Goal: Navigation & Orientation: Find specific page/section

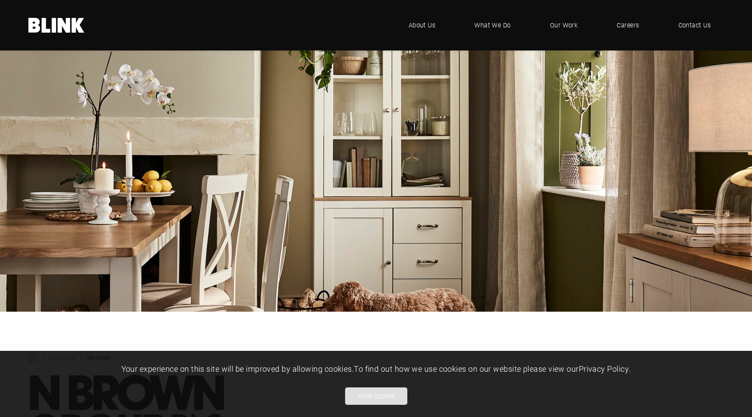
click at [363, 393] on button "Allow cookies" at bounding box center [376, 395] width 62 height 17
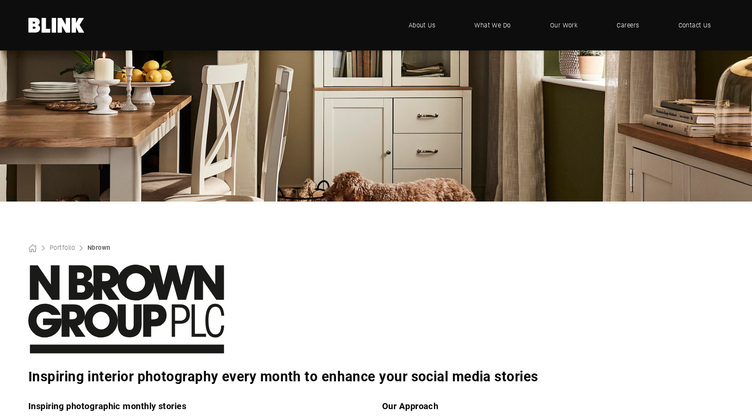
scroll to position [108, 0]
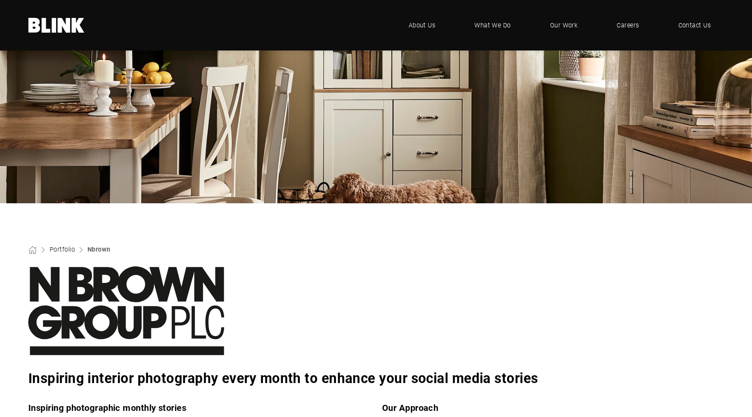
click at [69, 249] on link "Portfolio" at bounding box center [62, 249] width 25 height 8
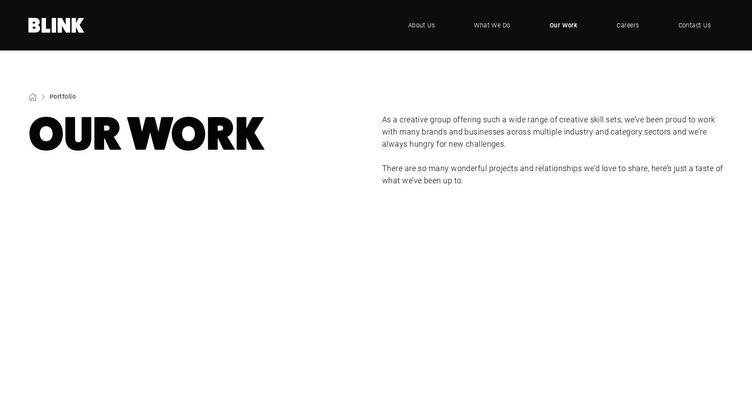
click at [571, 21] on span "Our Work" at bounding box center [564, 25] width 28 height 10
click at [490, 28] on span "What We Do" at bounding box center [492, 25] width 37 height 10
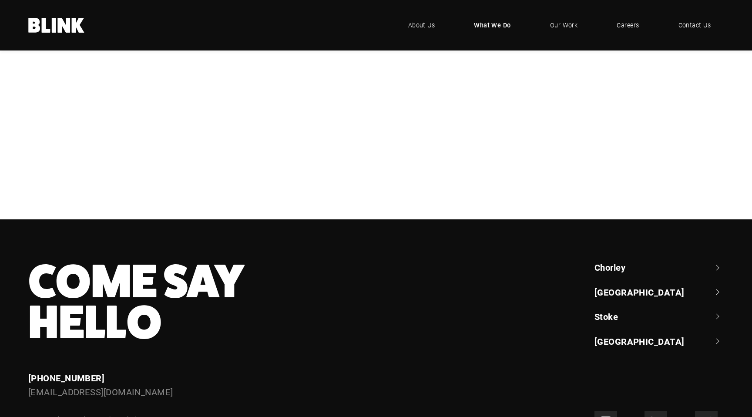
scroll to position [314, 0]
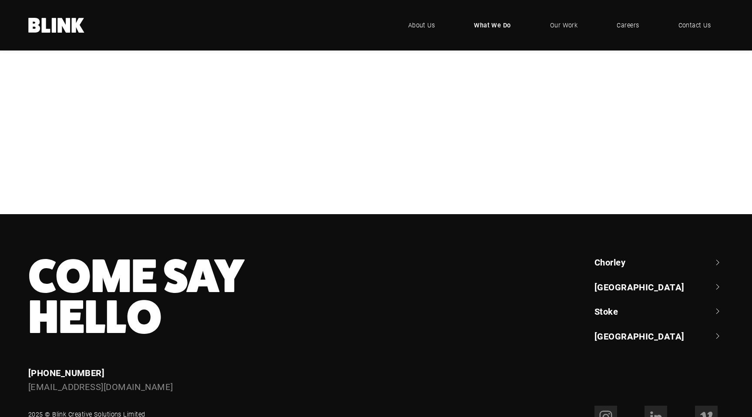
click at [0, 0] on h3 "Video & Animation" at bounding box center [0, 0] width 0 height 0
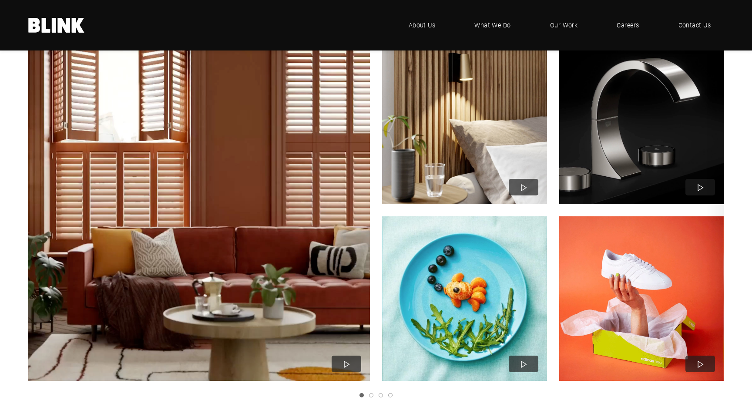
scroll to position [653, 0]
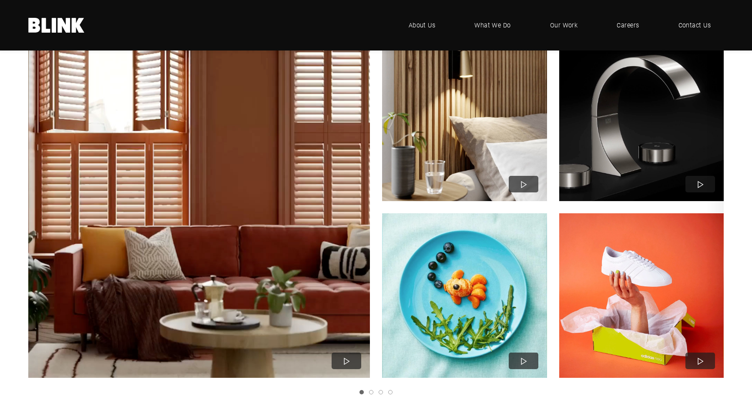
click at [256, 208] on img "1 of 4" at bounding box center [199, 207] width 376 height 376
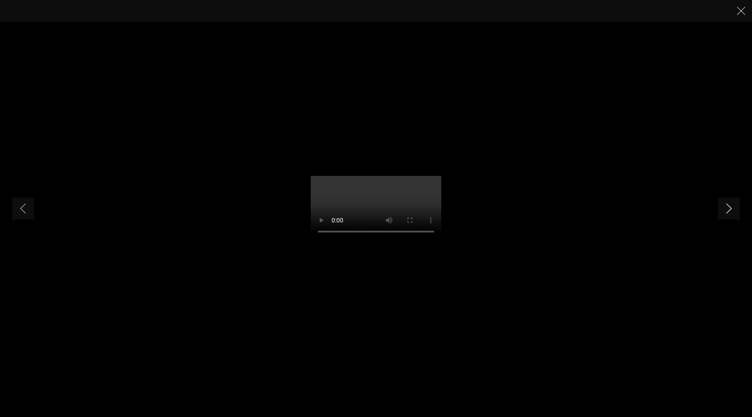
click at [728, 214] on link "Next slide" at bounding box center [729, 209] width 22 height 22
click at [729, 211] on polyline "Next slide" at bounding box center [729, 209] width 5 height 10
